Goal: Task Accomplishment & Management: Manage account settings

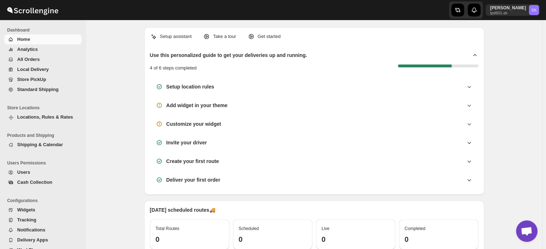
click at [25, 116] on span "Locations, Rules & Rates" at bounding box center [45, 116] width 56 height 5
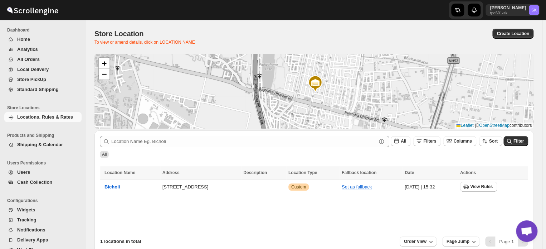
click at [34, 146] on span "Shipping & Calendar" at bounding box center [40, 144] width 46 height 5
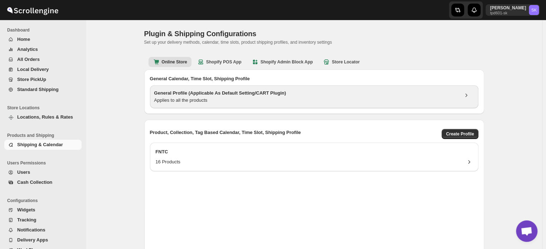
click at [308, 94] on h3 "General Profile (Applicable As Default Setting/CART Plugin)" at bounding box center [306, 92] width 304 height 7
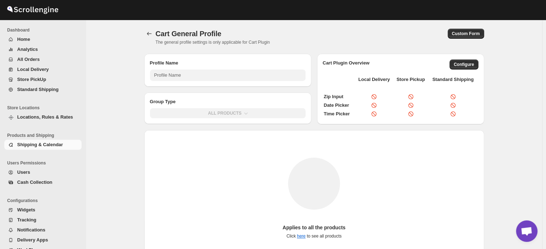
type input "General Profile (Applicable As Default Setting/CART Plugin)"
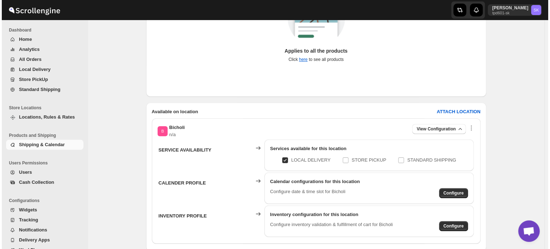
scroll to position [179, 0]
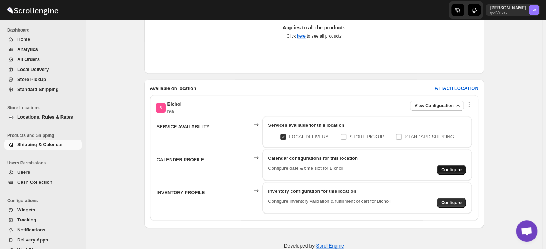
click at [446, 169] on span "Configure" at bounding box center [451, 170] width 20 height 6
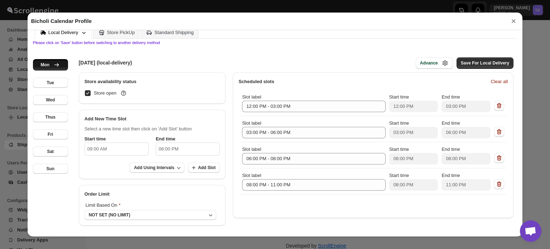
scroll to position [0, 0]
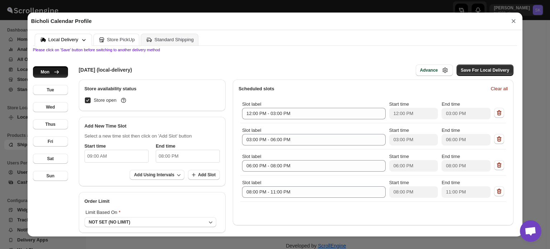
click at [126, 40] on div "Store PickUp" at bounding box center [121, 39] width 28 height 5
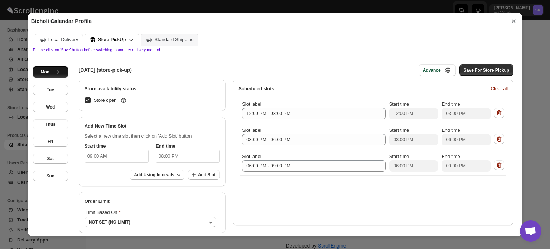
click at [52, 42] on div "Local Delivery" at bounding box center [63, 39] width 30 height 5
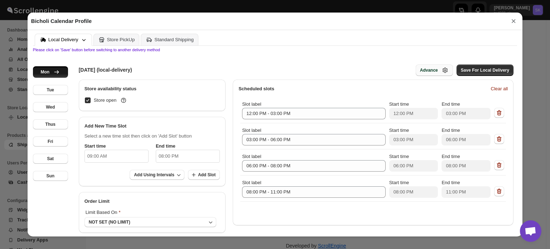
click at [434, 76] on button "Advance" at bounding box center [433, 69] width 37 height 11
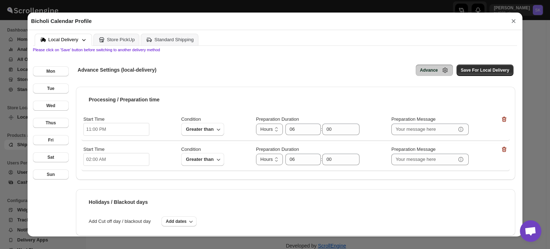
click at [512, 21] on button "×" at bounding box center [513, 21] width 11 height 10
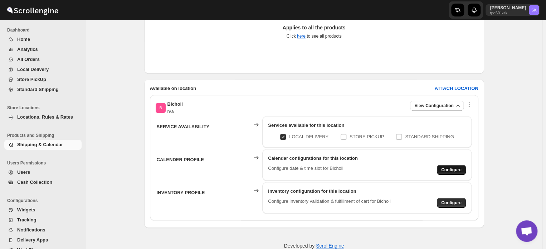
click at [447, 168] on span "Configure" at bounding box center [451, 170] width 20 height 6
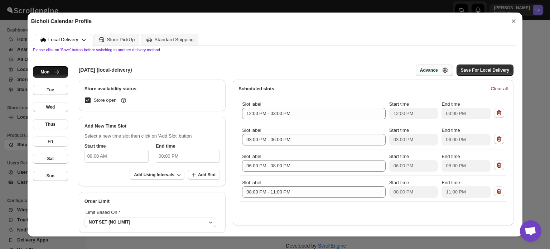
click at [435, 67] on button "Advance" at bounding box center [433, 69] width 37 height 11
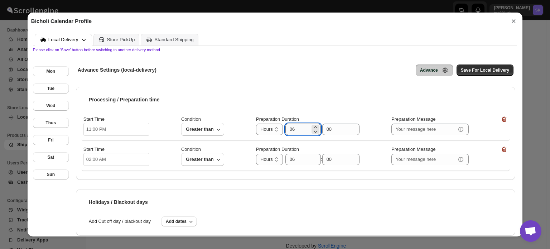
click at [302, 131] on input "06" at bounding box center [297, 128] width 25 height 11
click at [103, 132] on input "11:00 PM" at bounding box center [116, 129] width 66 height 13
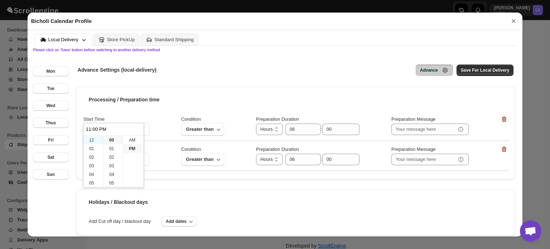
click at [92, 140] on li "12" at bounding box center [93, 140] width 20 height 9
type input "12:00 PM"
click at [92, 140] on li "12" at bounding box center [93, 140] width 20 height 9
click at [130, 146] on li "PM" at bounding box center [133, 148] width 20 height 9
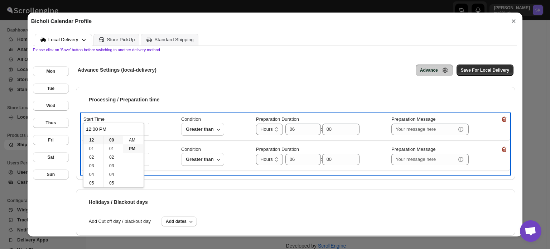
click at [147, 117] on div "Start Time 12:00 PM Condition Greater than Preparation Duration Hours Days Hour…" at bounding box center [295, 126] width 424 height 21
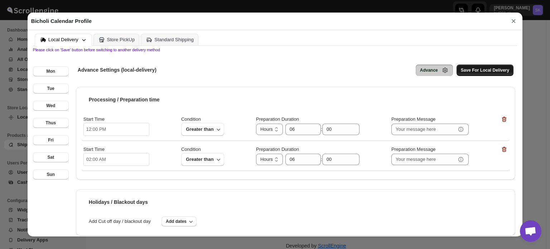
click at [478, 74] on button "Save For Local Delivery" at bounding box center [484, 69] width 57 height 11
click at [472, 73] on span "Save For Local Delivery" at bounding box center [485, 70] width 48 height 6
